Goal: Navigation & Orientation: Understand site structure

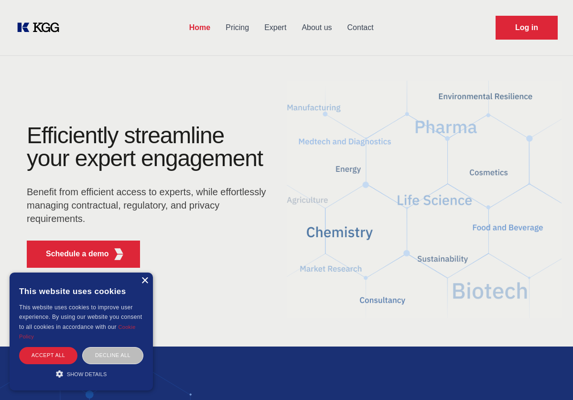
click at [146, 279] on div "×" at bounding box center [144, 281] width 7 height 7
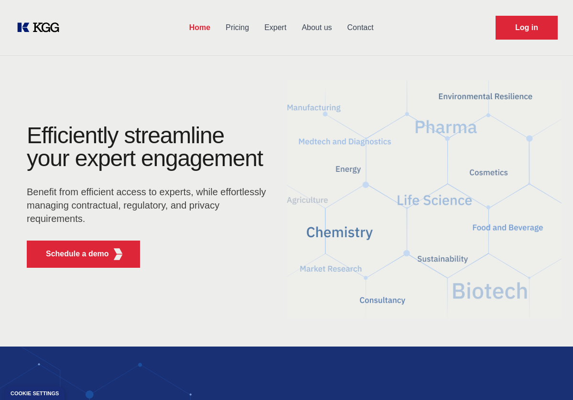
click at [322, 29] on link "About us" at bounding box center [316, 27] width 45 height 25
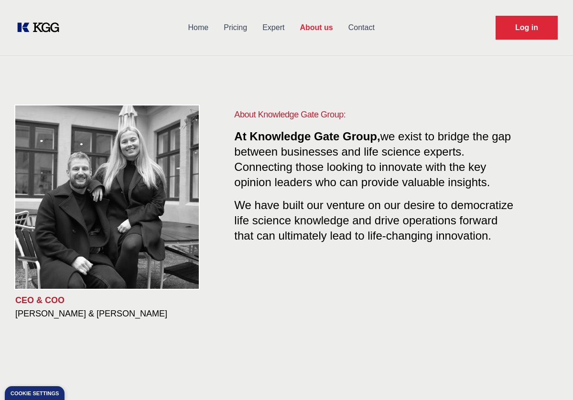
click at [364, 29] on link "Contact" at bounding box center [362, 27] width 42 height 25
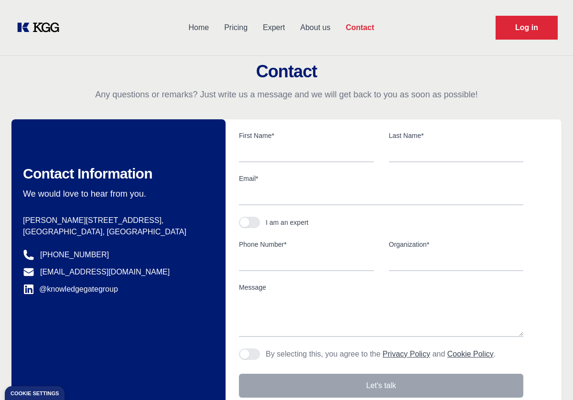
click at [247, 27] on link "Pricing" at bounding box center [235, 27] width 39 height 25
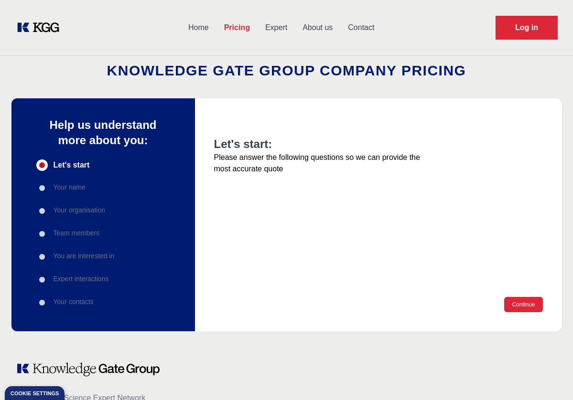
click at [190, 25] on link "Home" at bounding box center [199, 27] width 36 height 25
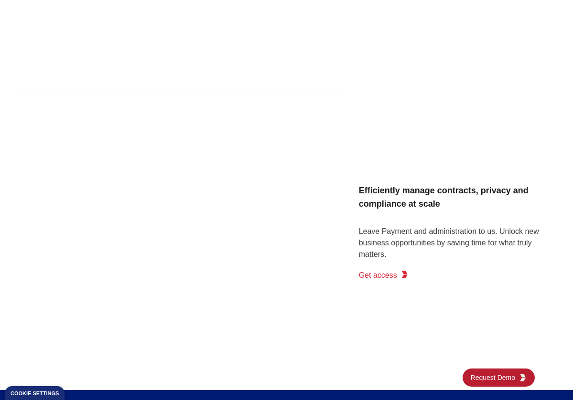
scroll to position [1572, 0]
